Goal: Entertainment & Leisure: Consume media (video, audio)

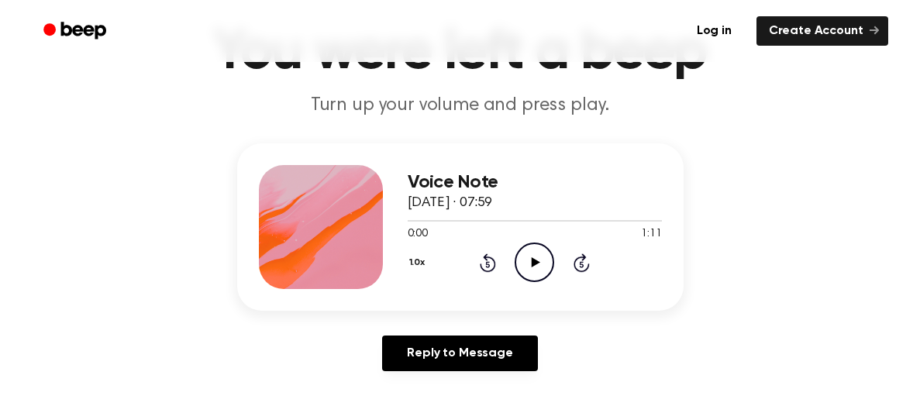
scroll to position [102, 0]
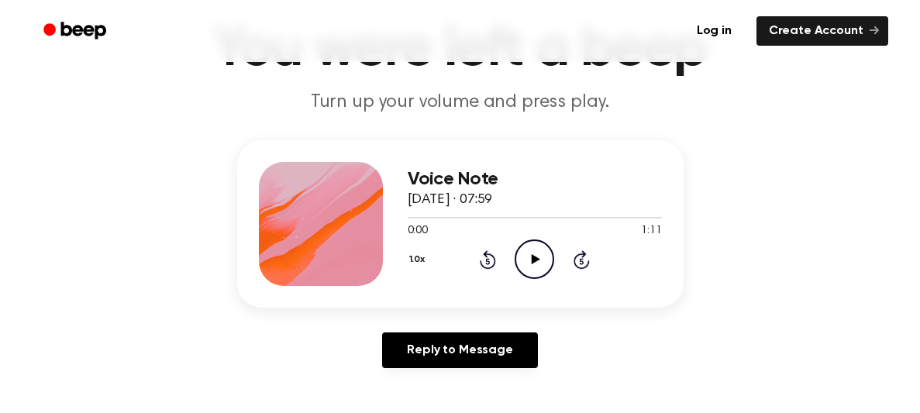
click at [529, 256] on icon "Play Audio" at bounding box center [535, 259] width 40 height 40
click at [529, 255] on icon "Pause Audio" at bounding box center [535, 259] width 40 height 40
click at [530, 261] on icon "Play Audio" at bounding box center [535, 259] width 40 height 40
click at [535, 256] on icon at bounding box center [534, 259] width 7 height 10
click at [539, 257] on icon "Play Audio" at bounding box center [535, 259] width 40 height 40
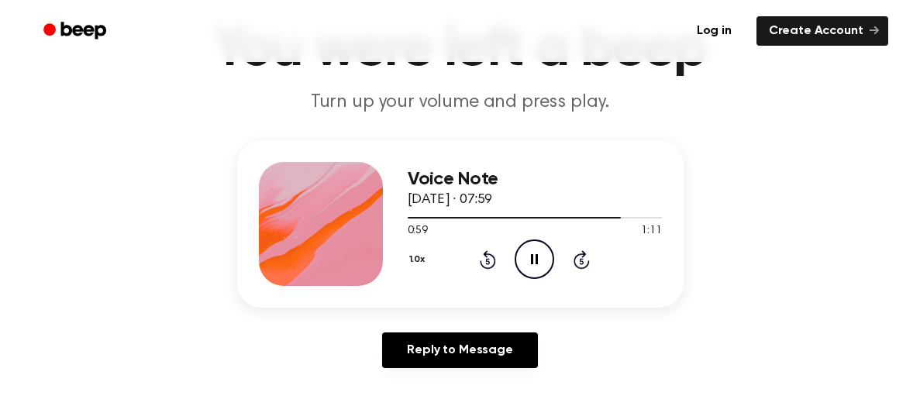
click at [544, 253] on icon "Pause Audio" at bounding box center [535, 259] width 40 height 40
drag, startPoint x: 532, startPoint y: 250, endPoint x: 540, endPoint y: 246, distance: 9.7
click at [540, 246] on icon "Play Audio" at bounding box center [535, 259] width 40 height 40
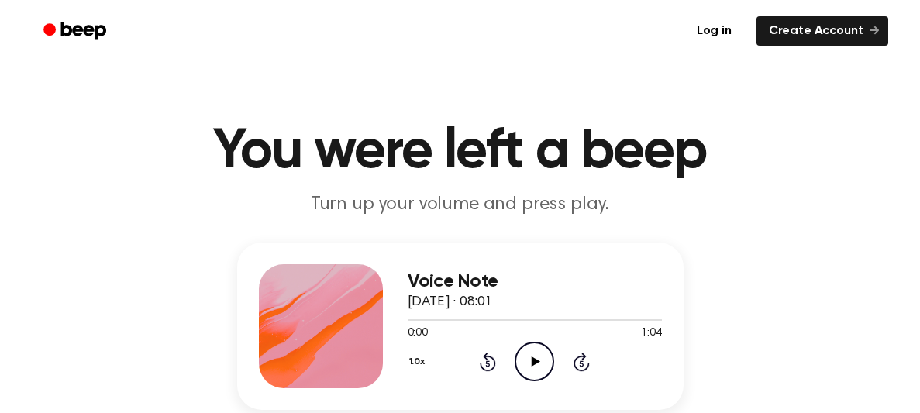
click at [529, 354] on icon "Play Audio" at bounding box center [535, 362] width 40 height 40
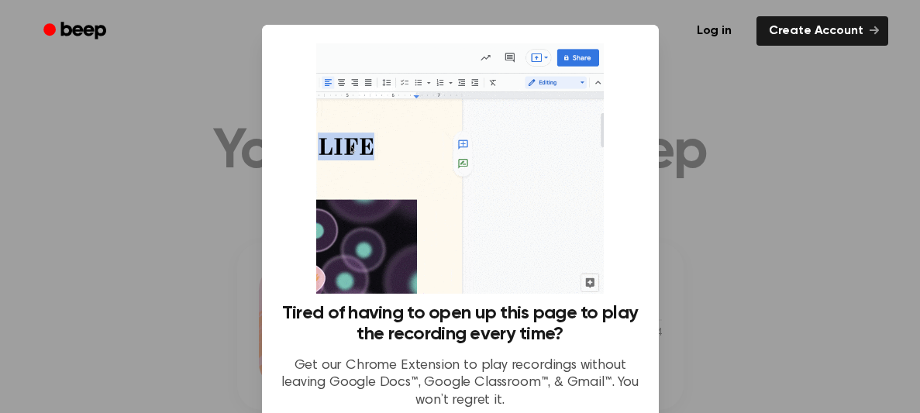
click at [692, 288] on div at bounding box center [460, 206] width 920 height 413
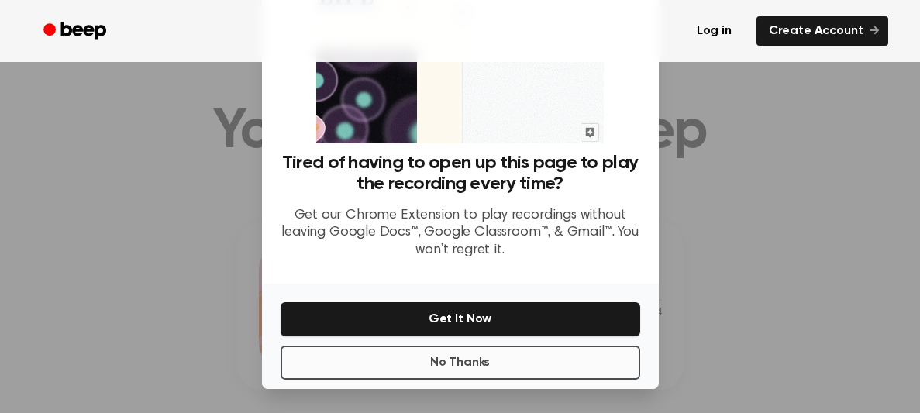
scroll to position [20, 0]
click at [488, 367] on button "No Thanks" at bounding box center [460, 363] width 360 height 34
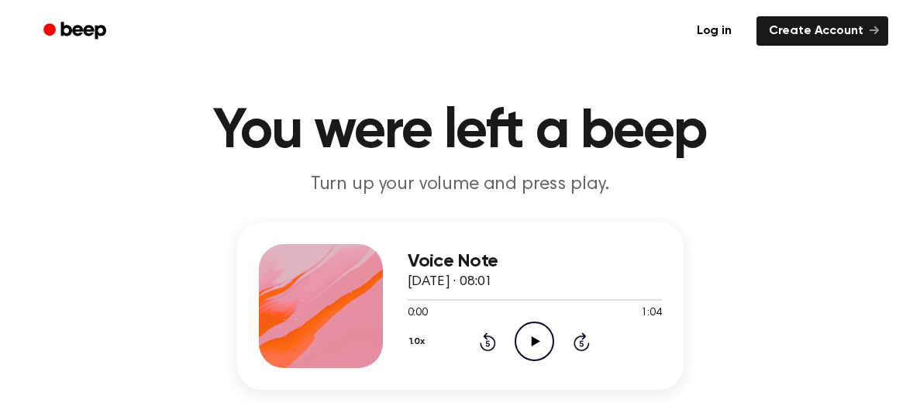
click at [526, 349] on icon "Play Audio" at bounding box center [535, 342] width 40 height 40
